Goal: Task Accomplishment & Management: Manage account settings

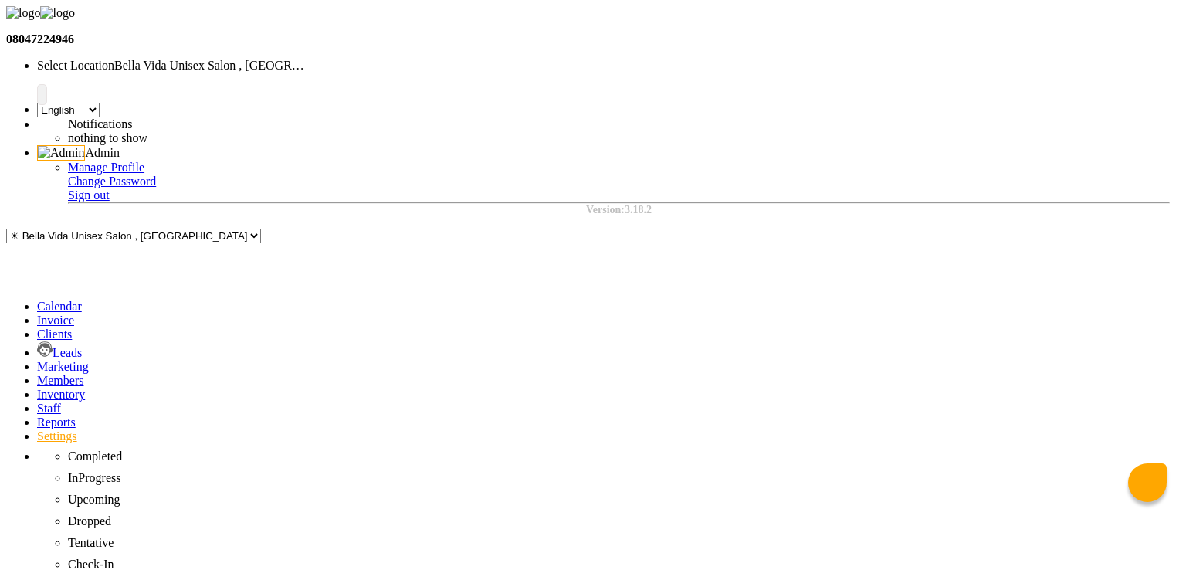
type input "9709970938"
drag, startPoint x: 534, startPoint y: 313, endPoint x: 428, endPoint y: 56, distance: 277.2
paste input "$2b$10$C0rltpI8.OhGlNBgV0ENNO4RjXgZ2.044KXSWwEtv0oVuhJFBHewC"
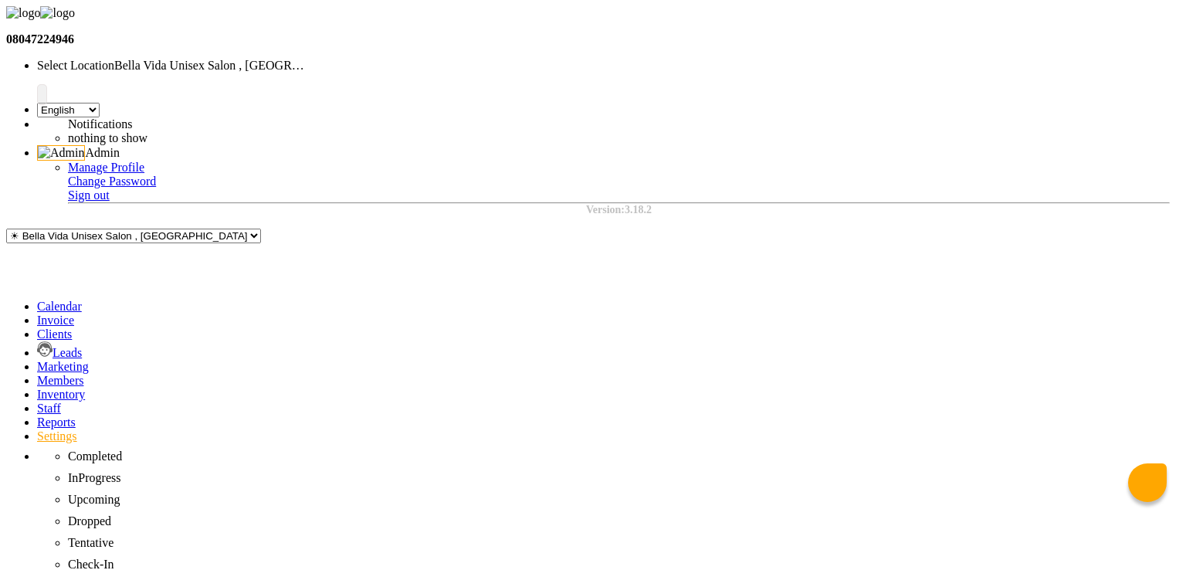
scroll to position [0, 35]
type input "$2b$10$C0rltpI8.OhGlNBgV0ENNO4RjXgZ2.044KXSWwEtv0oVuhJFBHewC"
